Goal: Check status: Check status

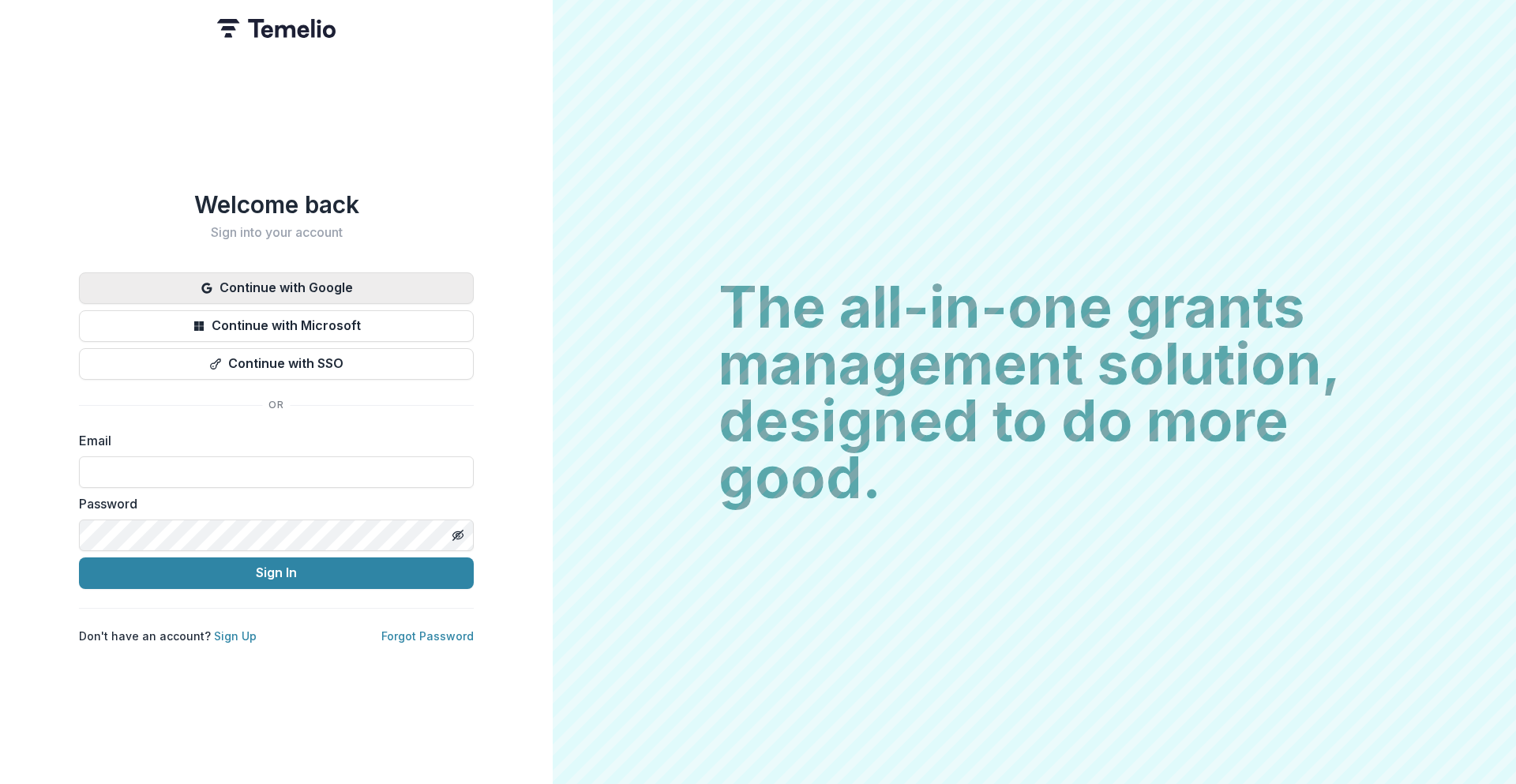
click at [279, 289] on button "Continue with Google" at bounding box center [277, 288] width 395 height 32
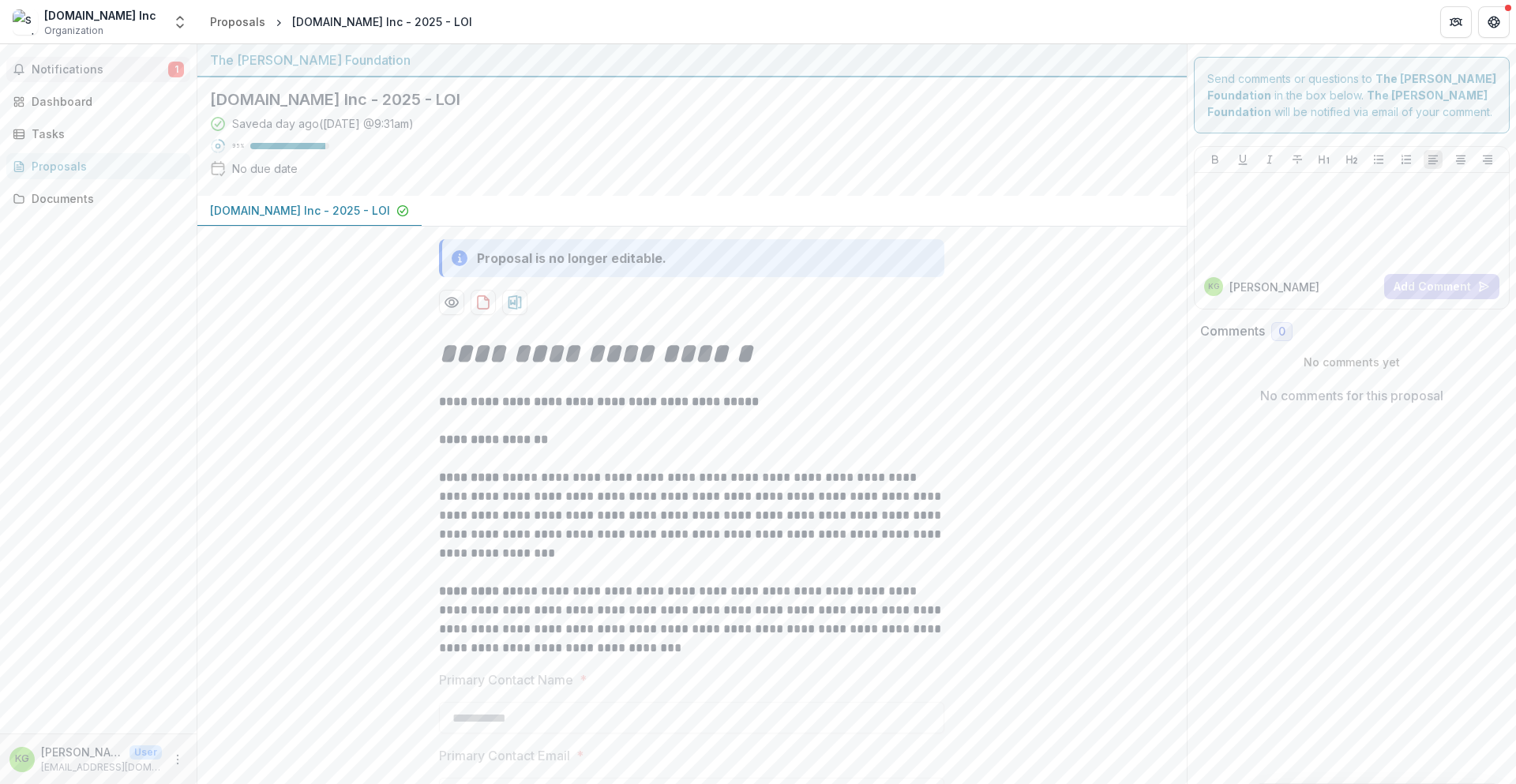
click at [87, 72] on span "Notifications" at bounding box center [100, 70] width 136 height 14
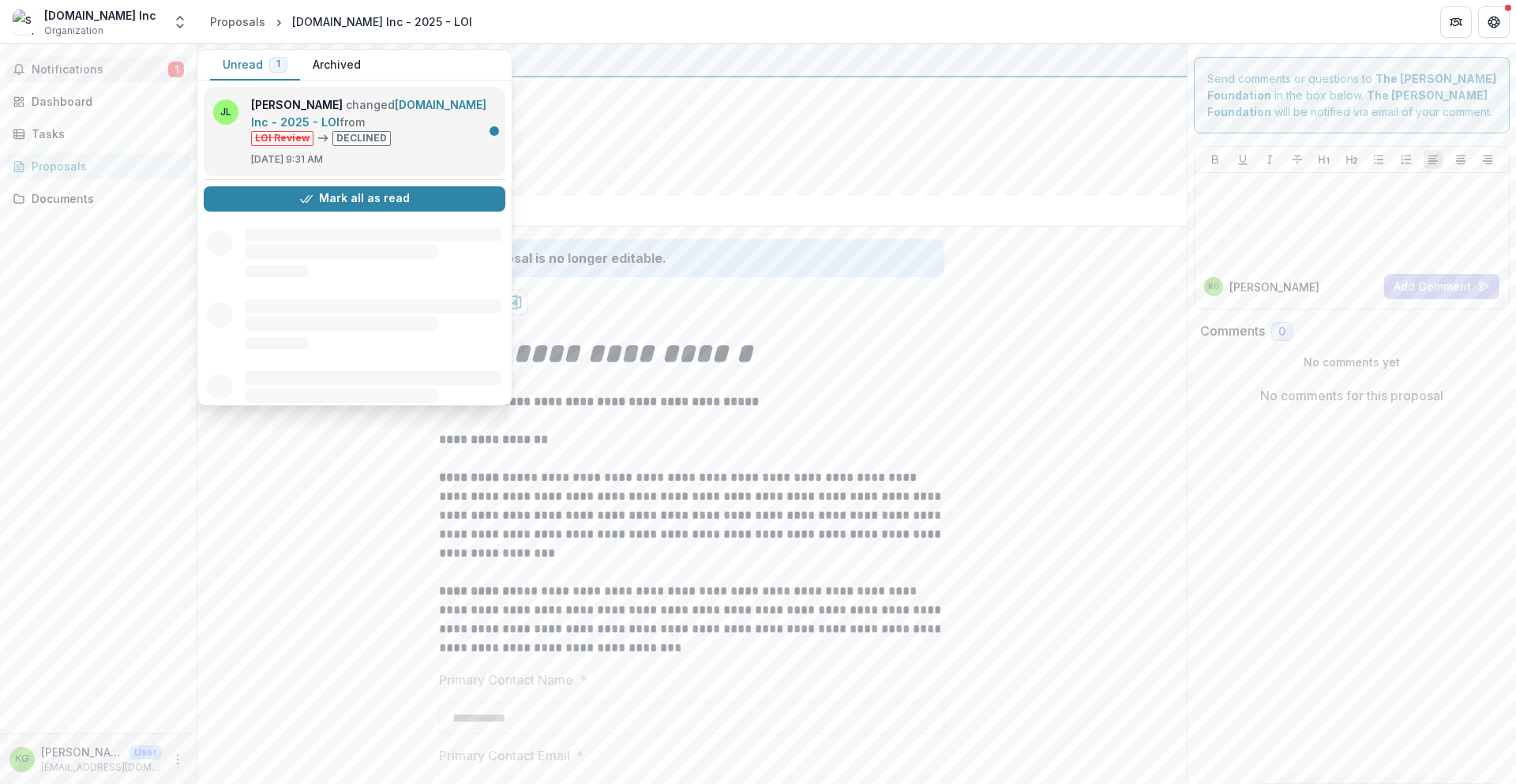
click at [307, 128] on link "[DOMAIN_NAME] Inc - 2025 - LOI" at bounding box center [368, 114] width 235 height 31
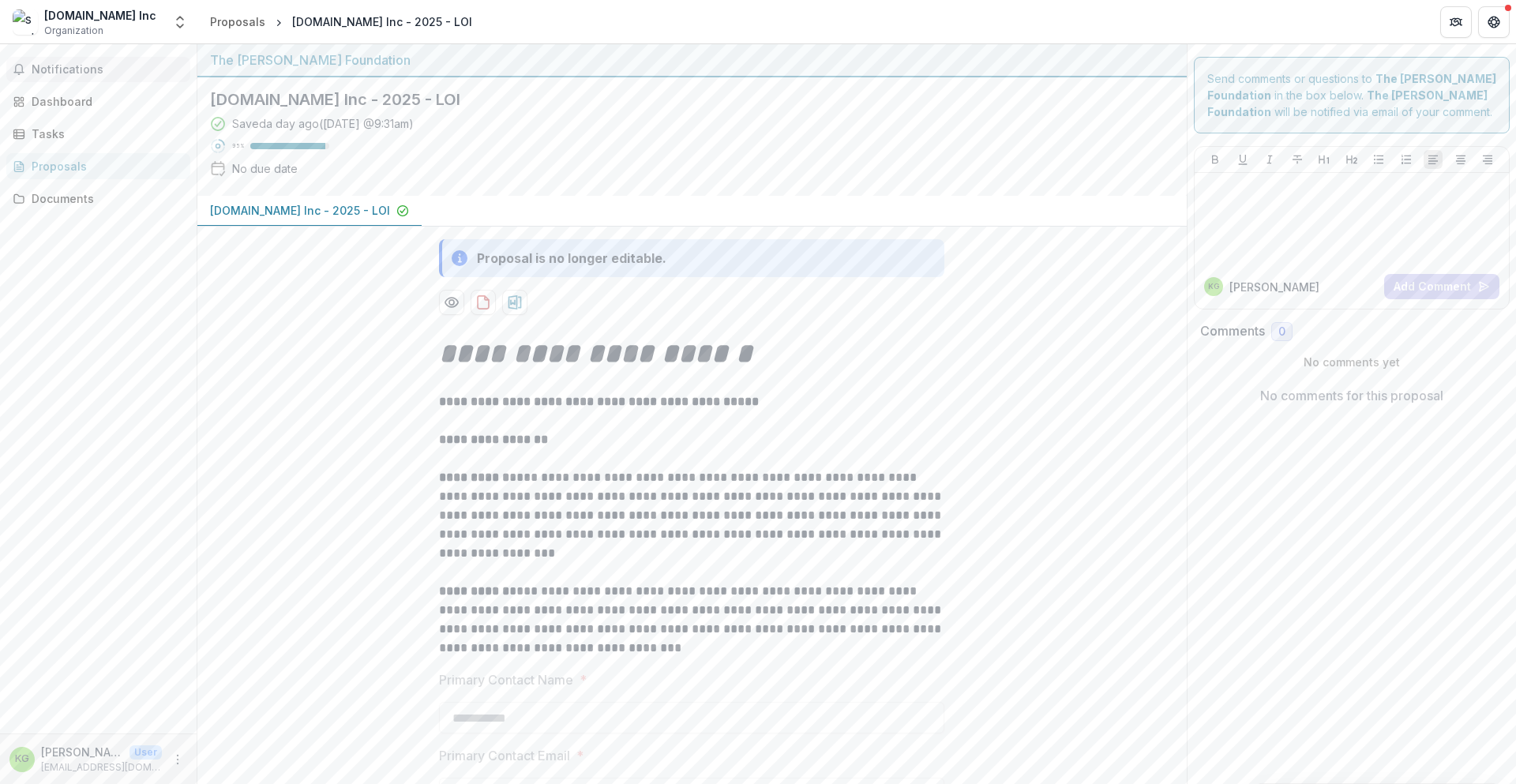
click at [74, 66] on span "Notifications" at bounding box center [108, 70] width 153 height 14
click at [71, 102] on div "Dashboard" at bounding box center [104, 101] width 146 height 16
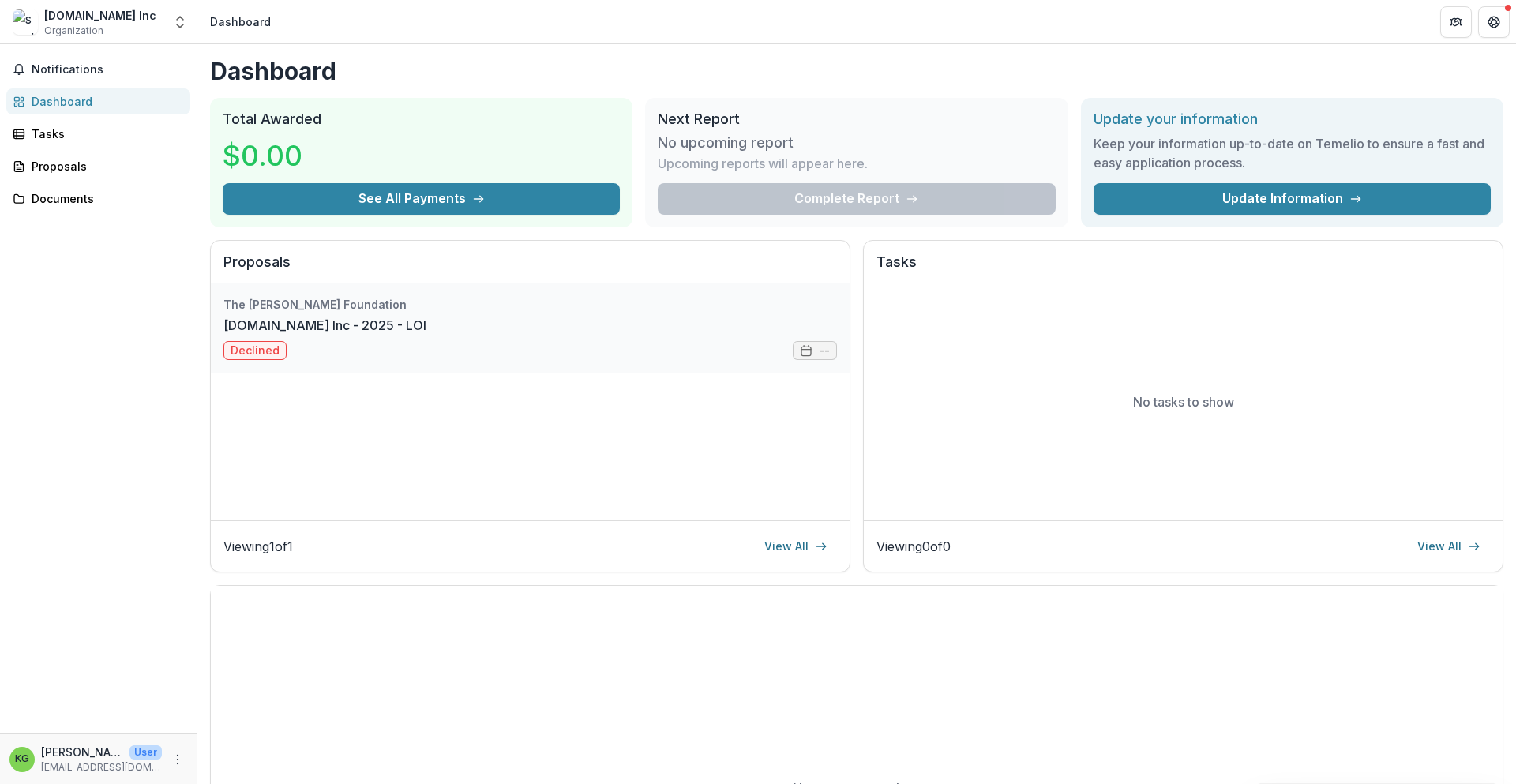
click at [252, 334] on link "[DOMAIN_NAME] Inc - 2025 - LOI" at bounding box center [324, 325] width 203 height 19
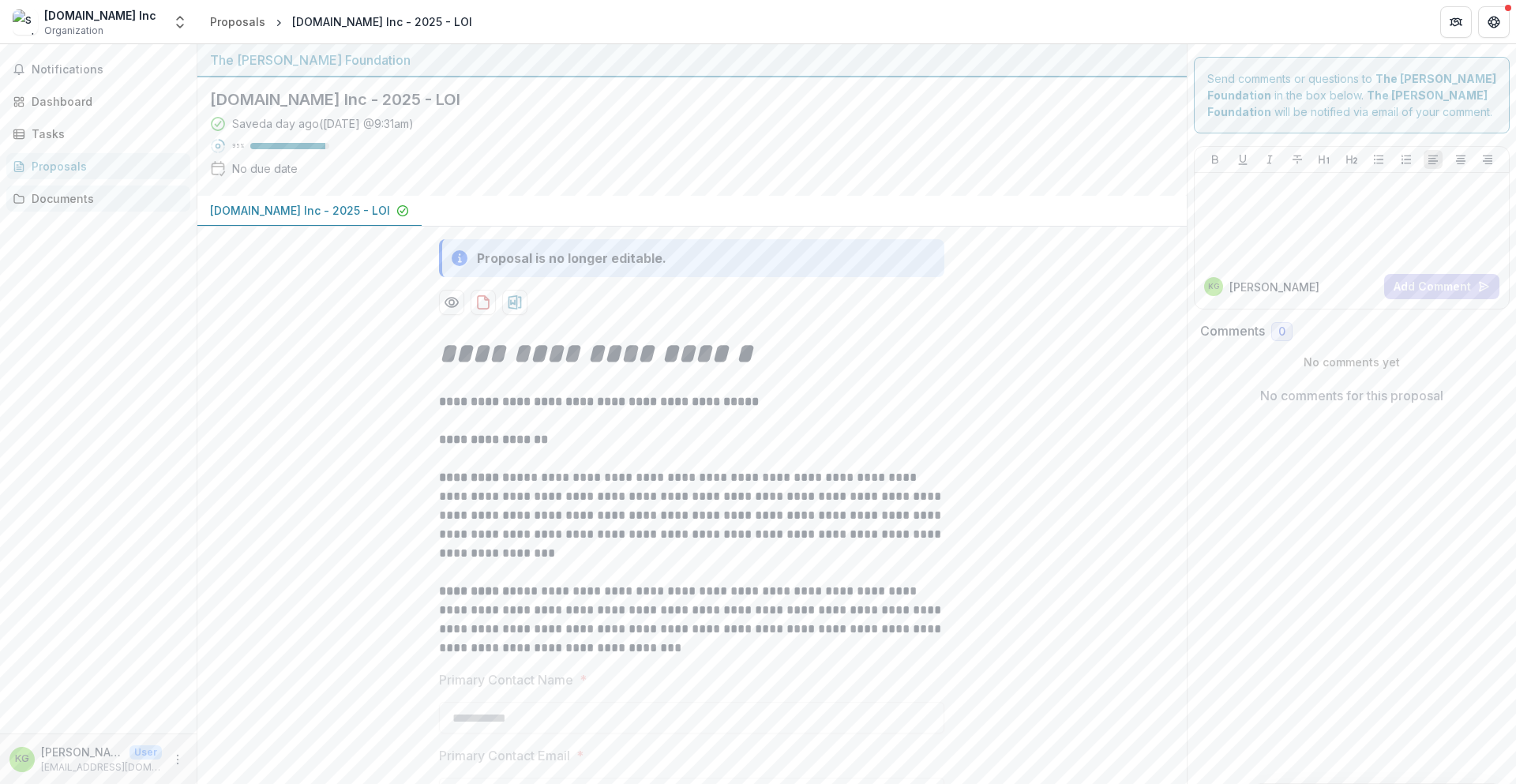
click at [87, 193] on div "Documents" at bounding box center [104, 198] width 146 height 16
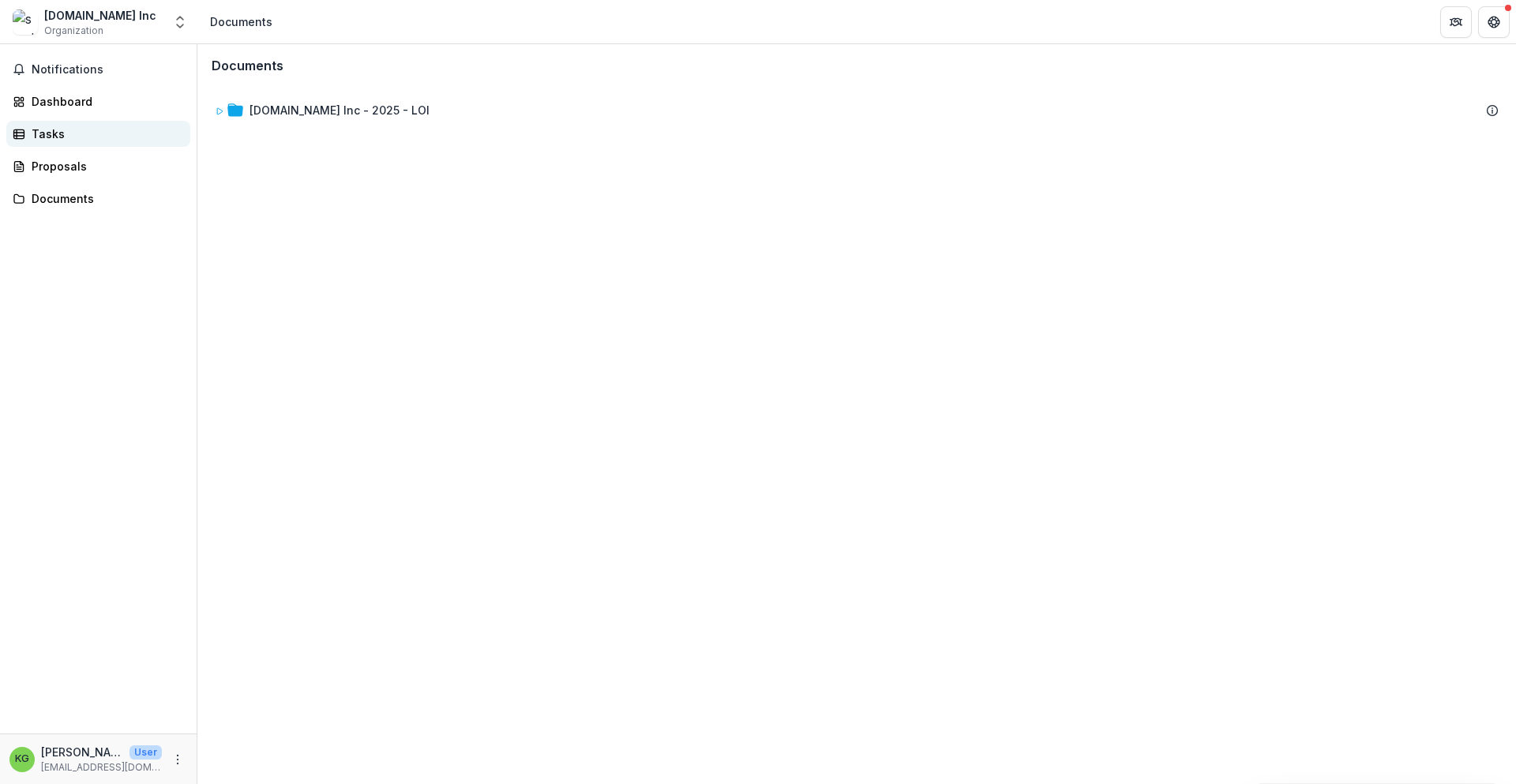
click at [57, 140] on div "Tasks" at bounding box center [104, 134] width 146 height 16
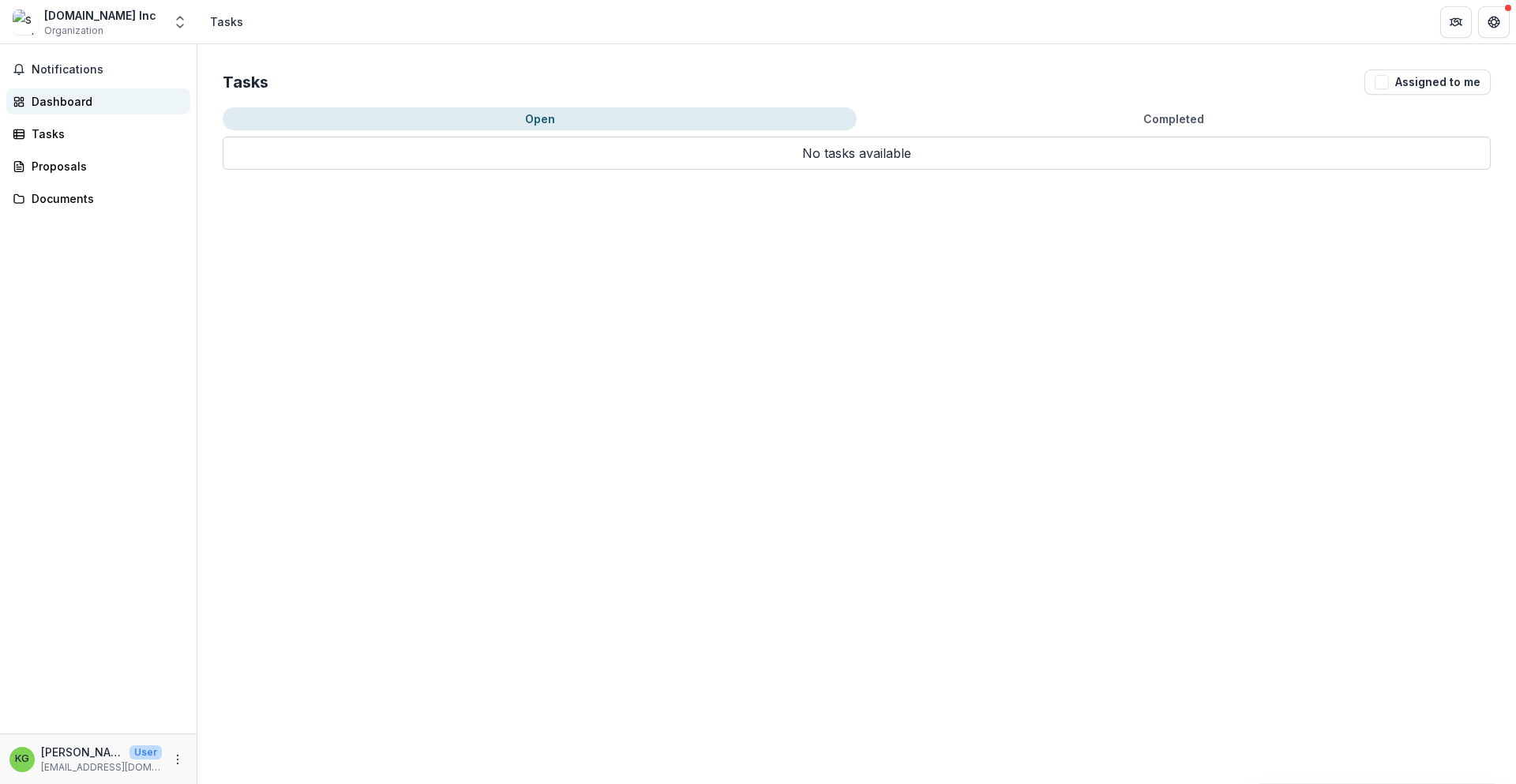
click at [60, 103] on div "Dashboard" at bounding box center [104, 101] width 146 height 16
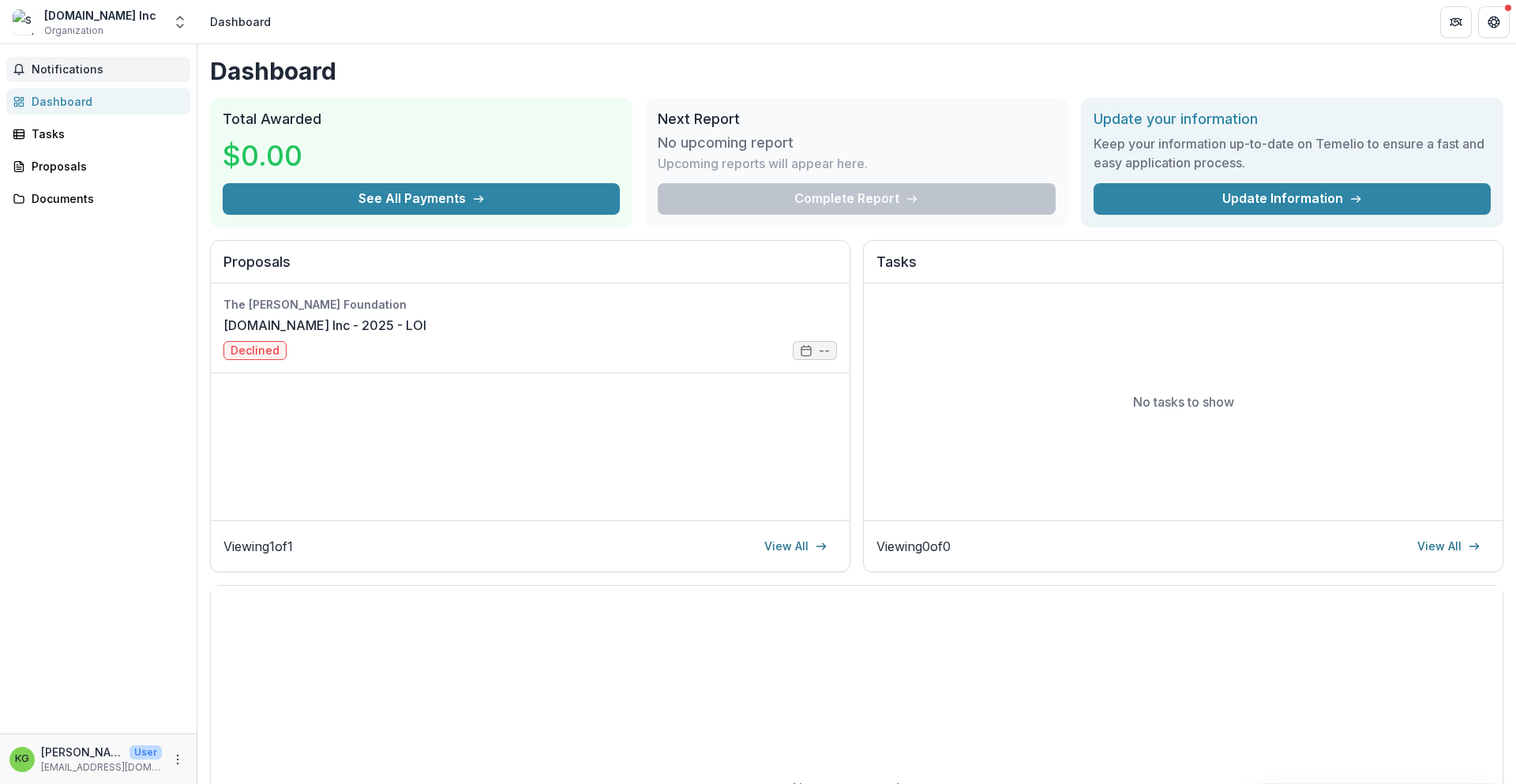
click at [70, 65] on span "Notifications" at bounding box center [108, 70] width 153 height 14
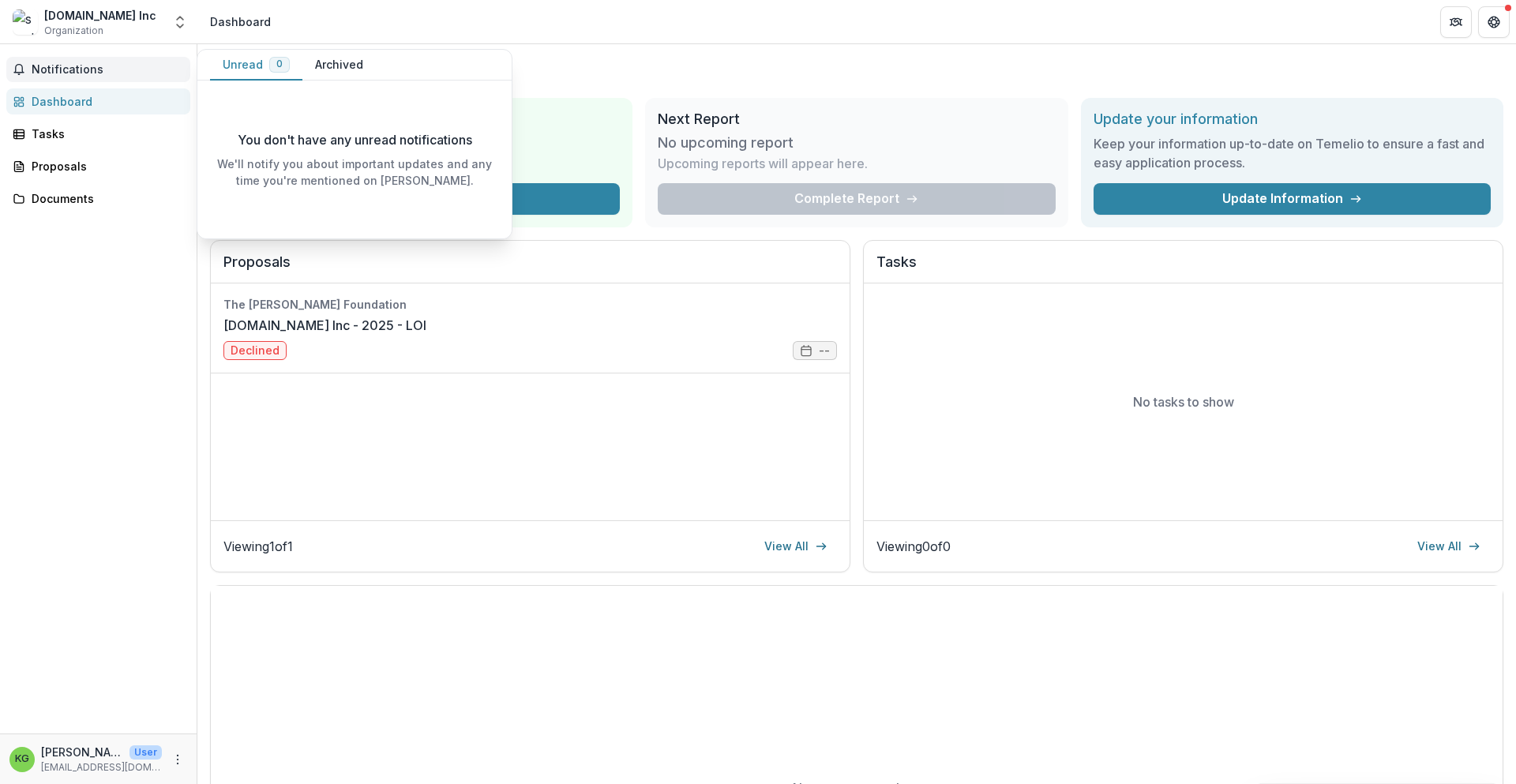
click at [366, 65] on button "Archived" at bounding box center [339, 65] width 73 height 31
